Goal: Information Seeking & Learning: Learn about a topic

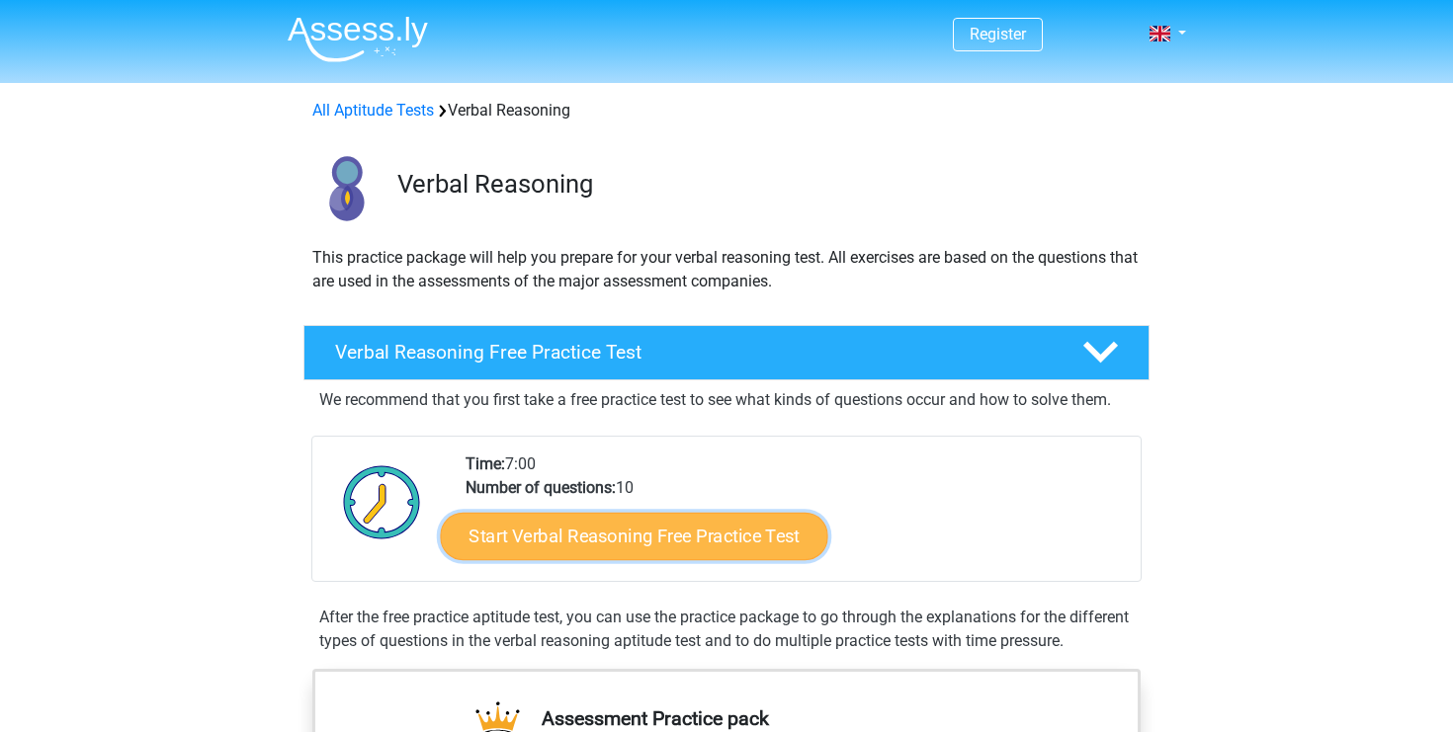
click at [506, 537] on link "Start Verbal Reasoning Free Practice Test" at bounding box center [634, 536] width 387 height 47
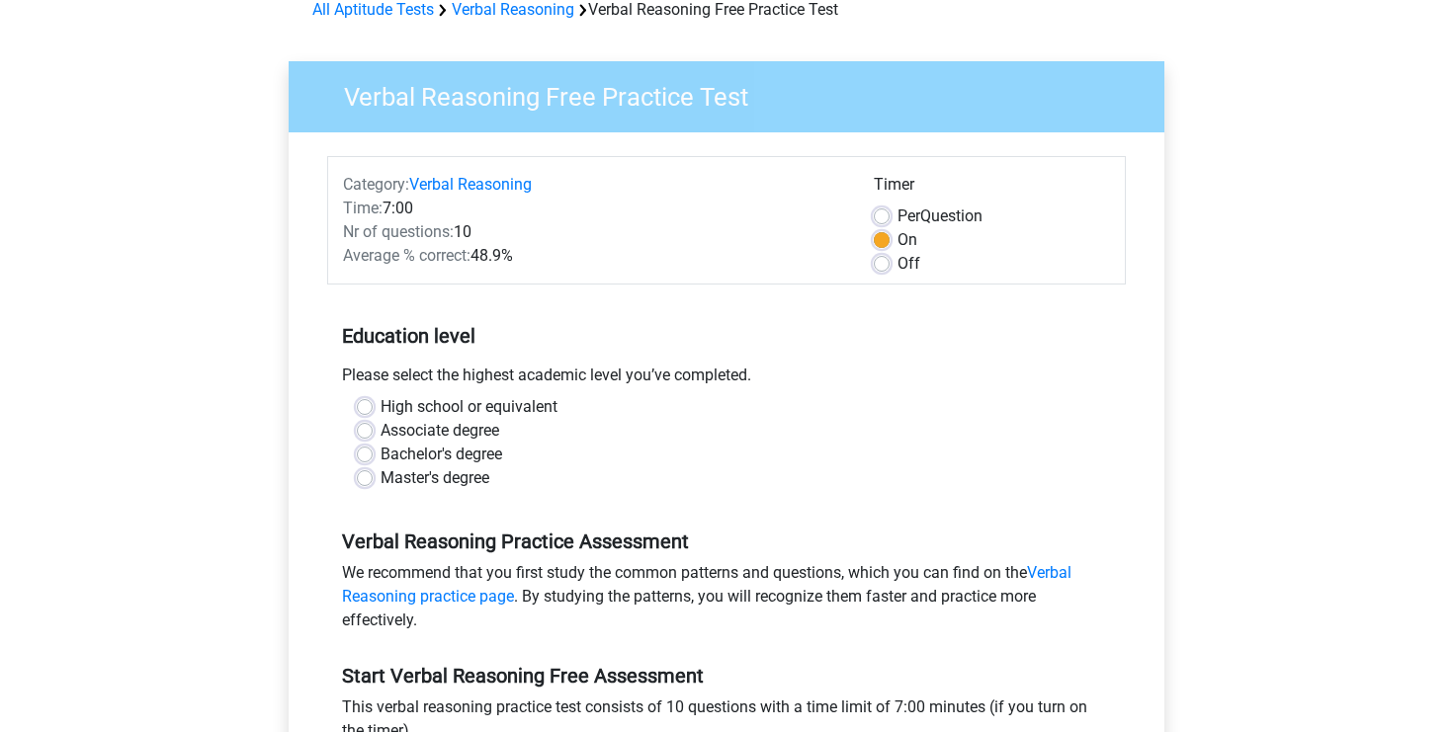
scroll to position [117, 0]
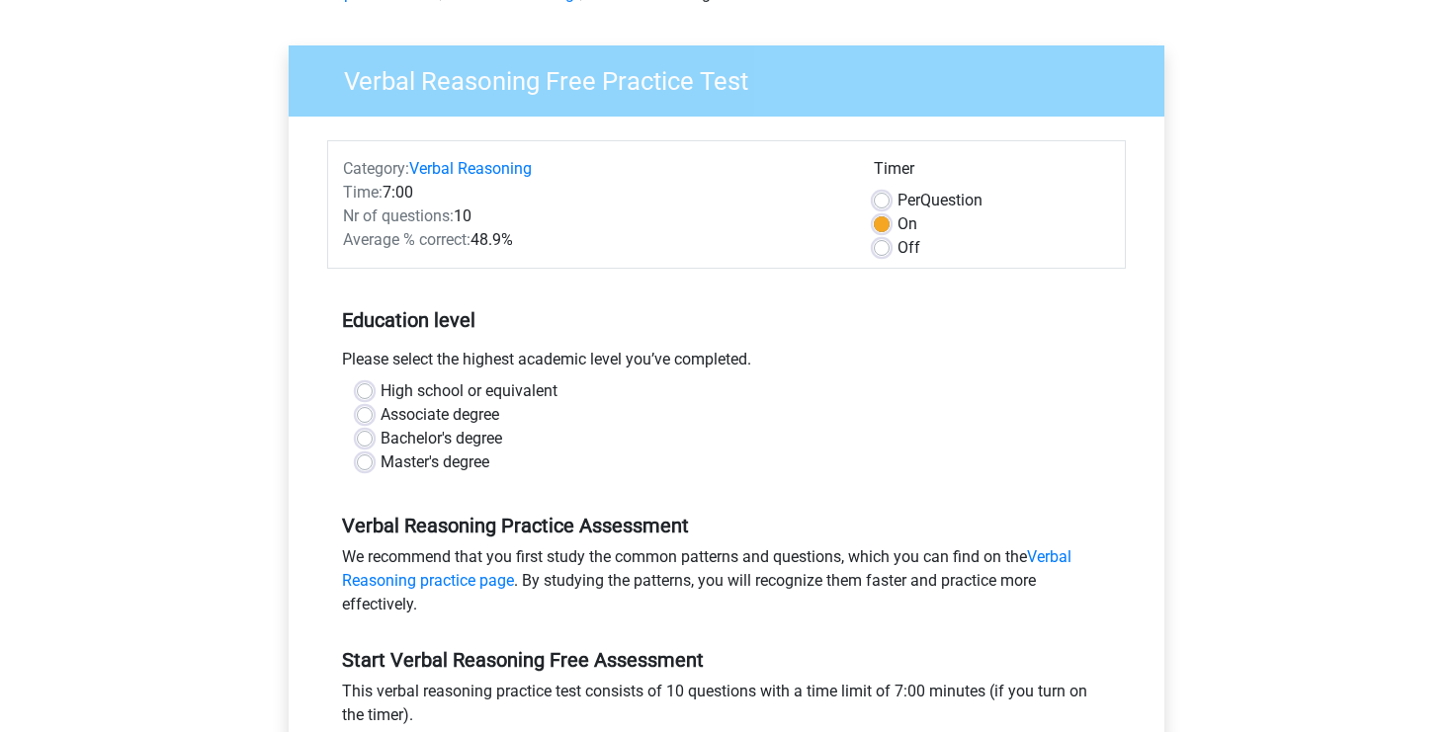
click at [373, 390] on div "High school or equivalent" at bounding box center [726, 392] width 739 height 24
click at [381, 384] on label "High school or equivalent" at bounding box center [469, 392] width 177 height 24
click at [365, 384] on input "High school or equivalent" at bounding box center [365, 390] width 16 height 20
radio input "true"
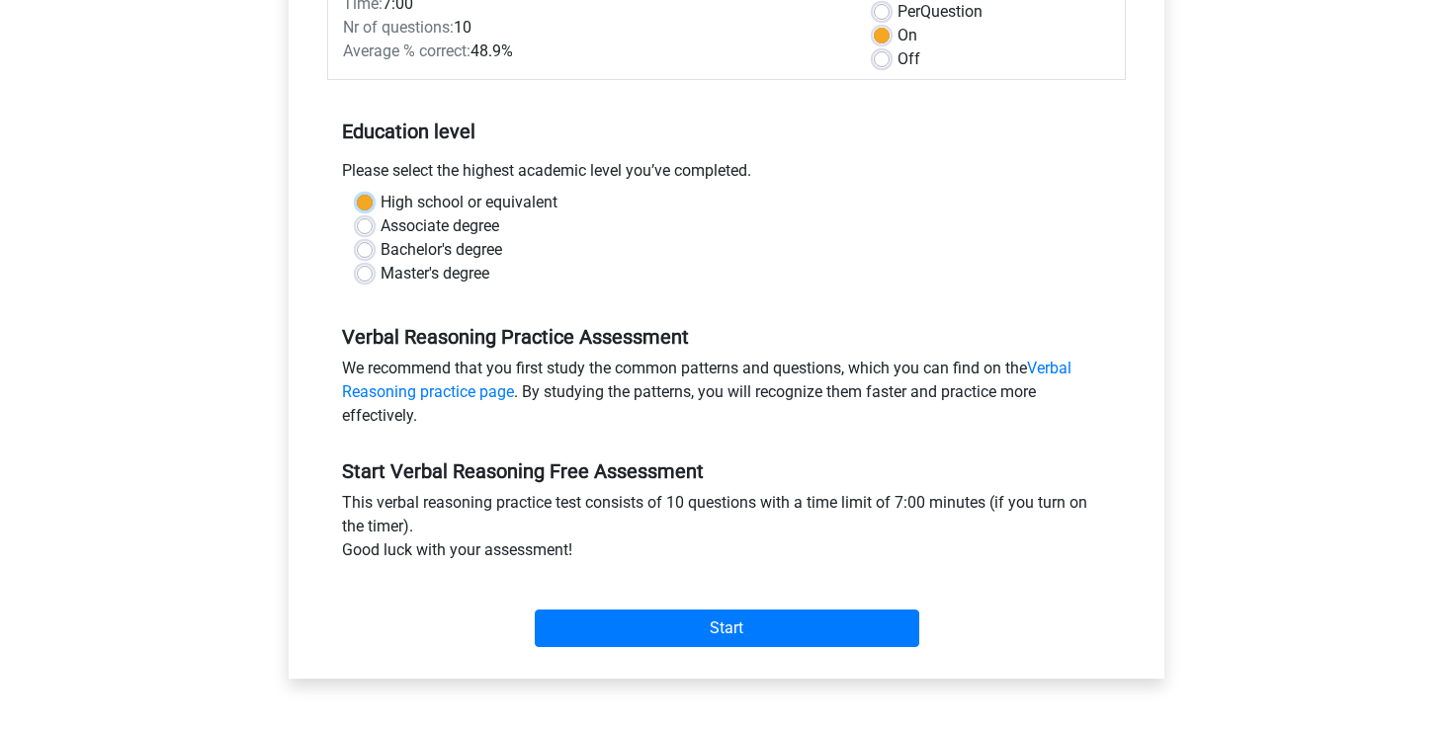
scroll to position [313, 0]
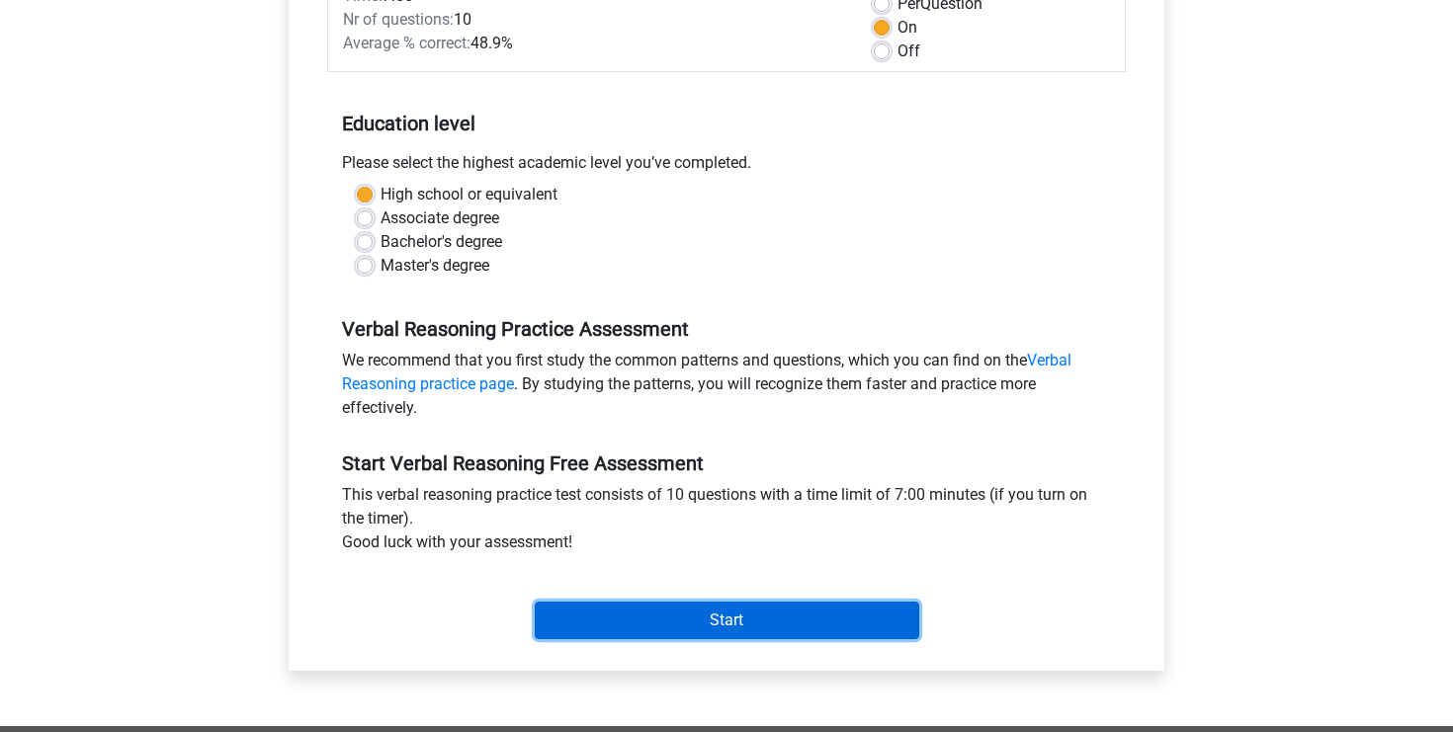
click at [645, 626] on input "Start" at bounding box center [727, 621] width 385 height 38
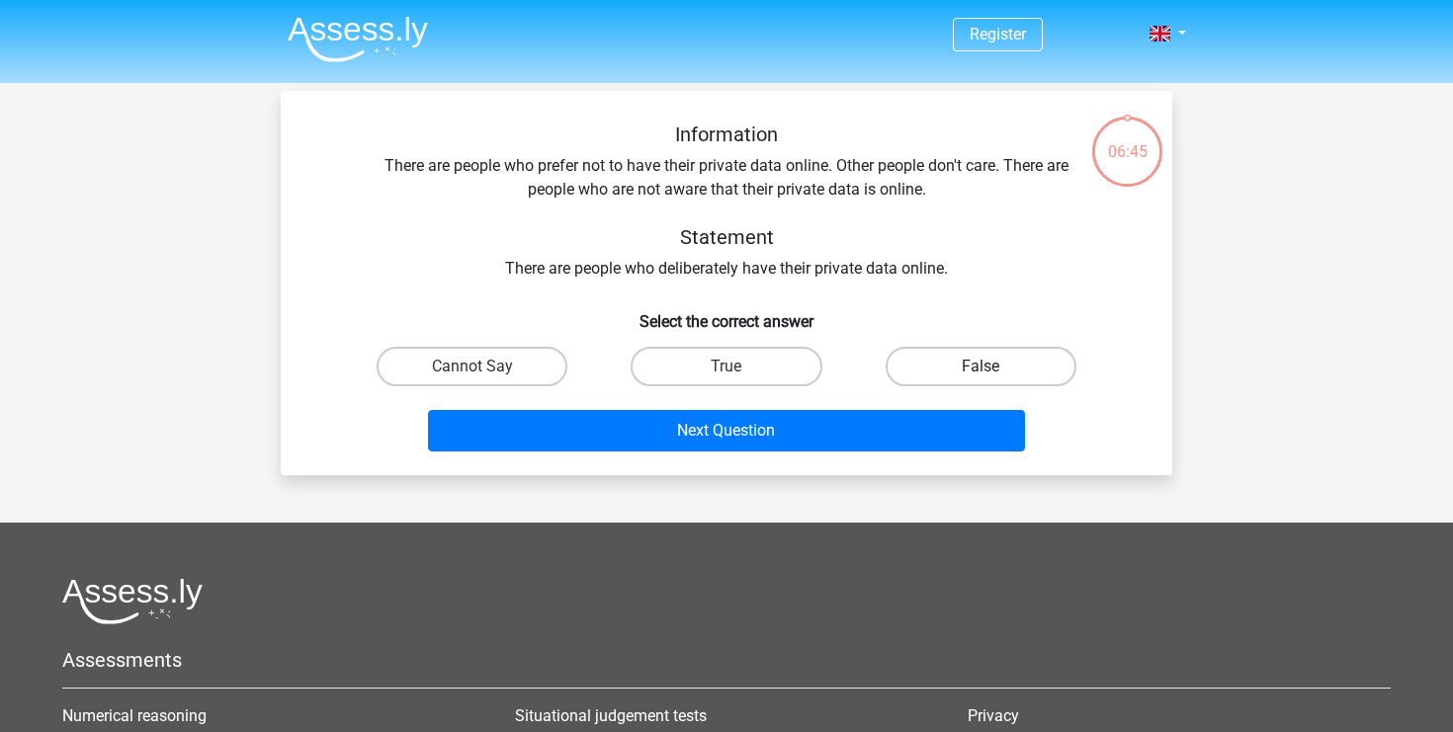
click at [931, 374] on label "False" at bounding box center [981, 367] width 191 height 40
click at [981, 374] on input "False" at bounding box center [987, 373] width 13 height 13
radio input "true"
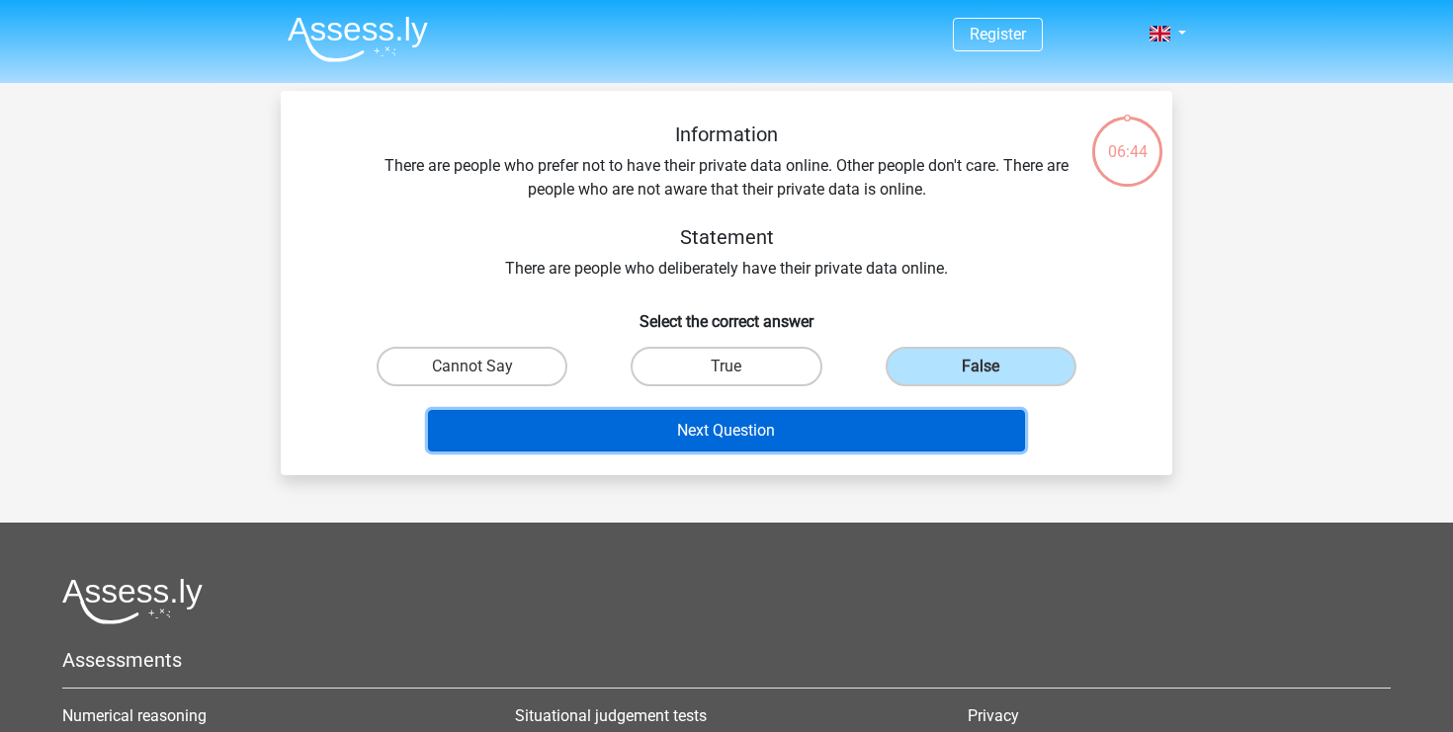
click at [882, 424] on button "Next Question" at bounding box center [727, 431] width 598 height 42
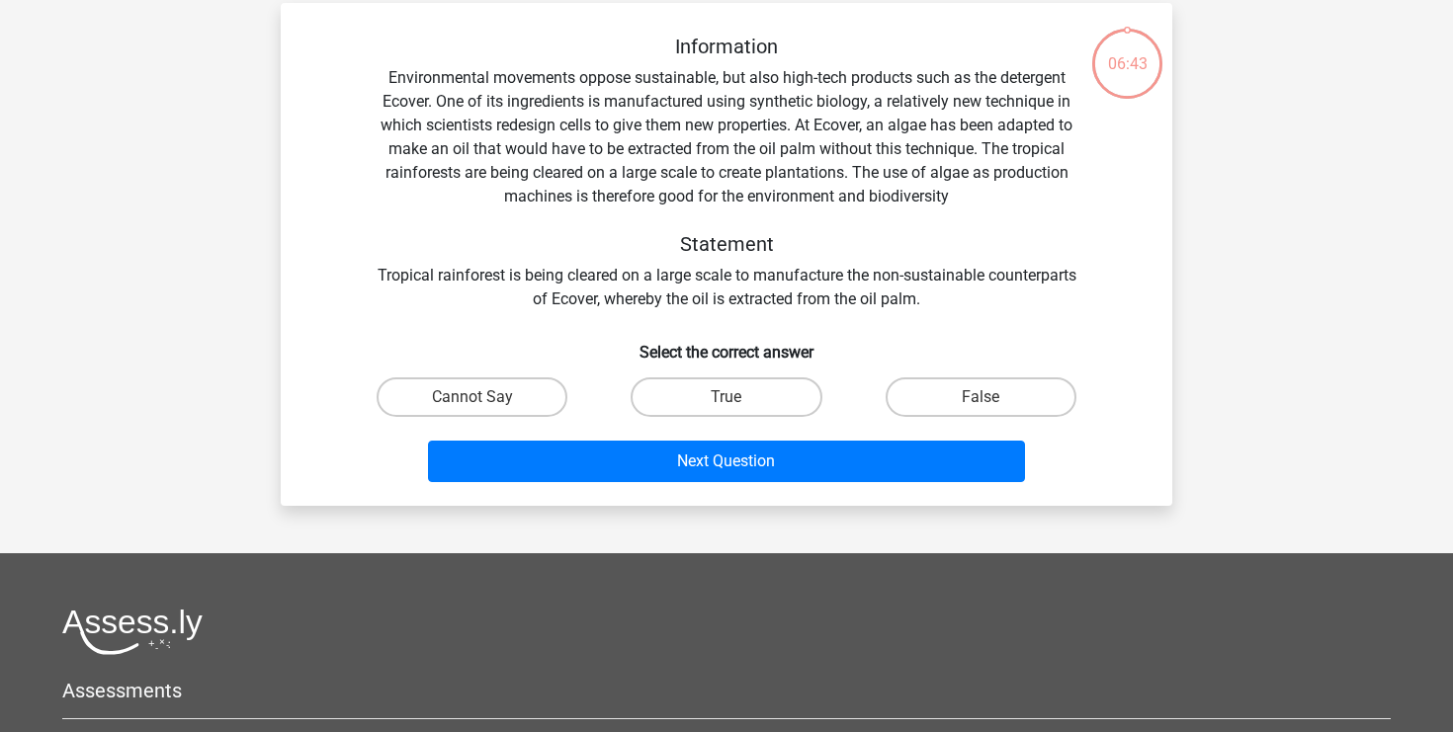
scroll to position [91, 0]
